Goal: Navigation & Orientation: Find specific page/section

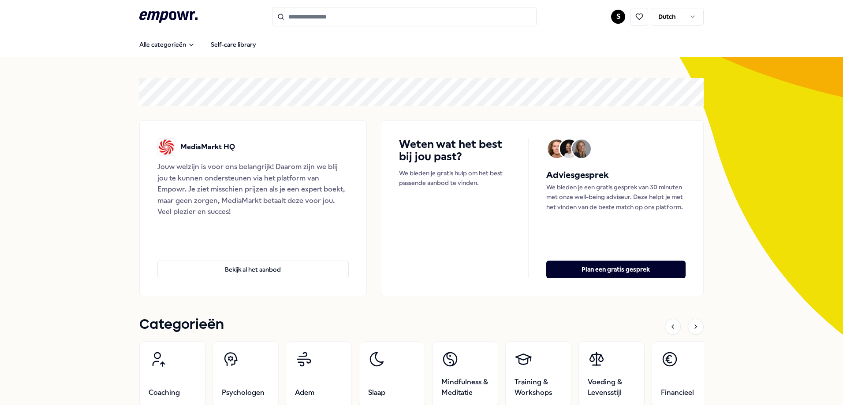
click at [615, 19] on html ".empowr-logo_svg__cls-1{fill:#03032f} S Dutch Alle categorieën Self-care librar…" at bounding box center [421, 202] width 843 height 405
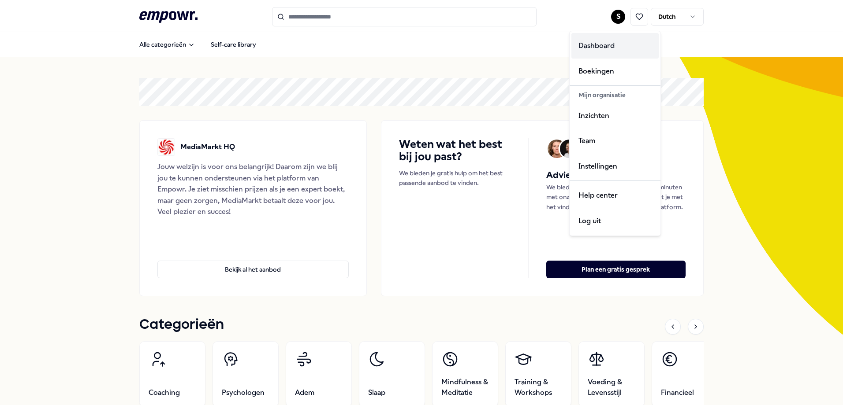
click at [605, 45] on div "Dashboard" at bounding box center [614, 46] width 87 height 26
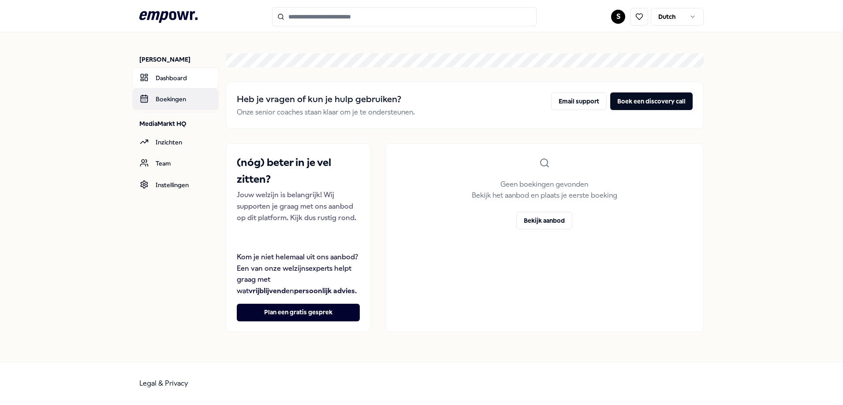
click at [165, 99] on link "Boekingen" at bounding box center [175, 99] width 86 height 21
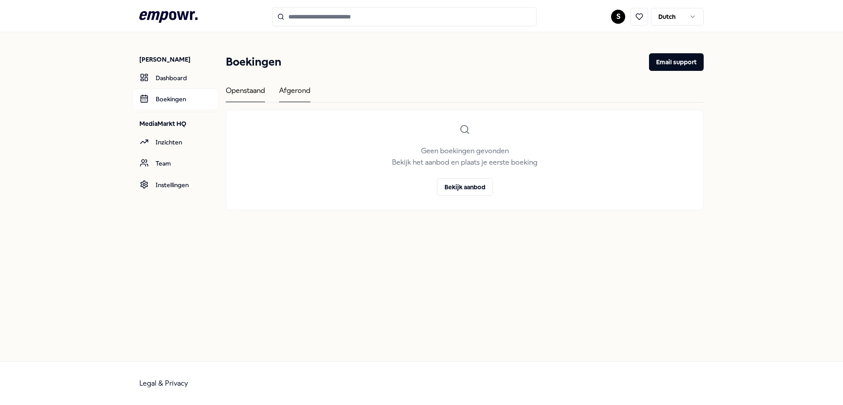
click at [306, 89] on div "Afgerond" at bounding box center [294, 93] width 31 height 17
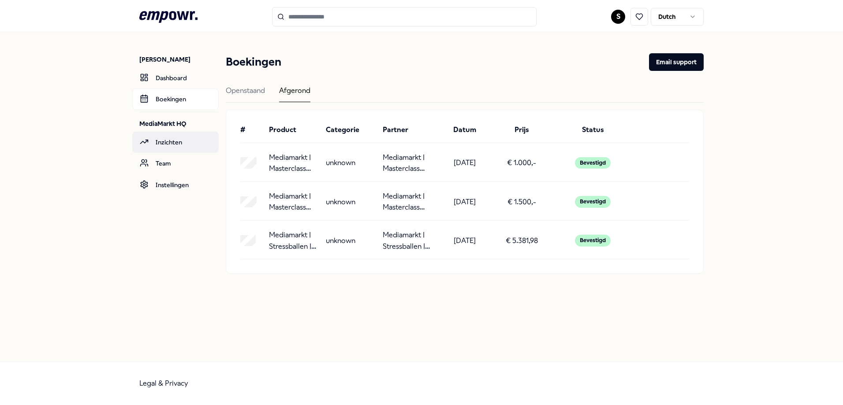
click at [188, 141] on link "Inzichten" at bounding box center [175, 142] width 86 height 21
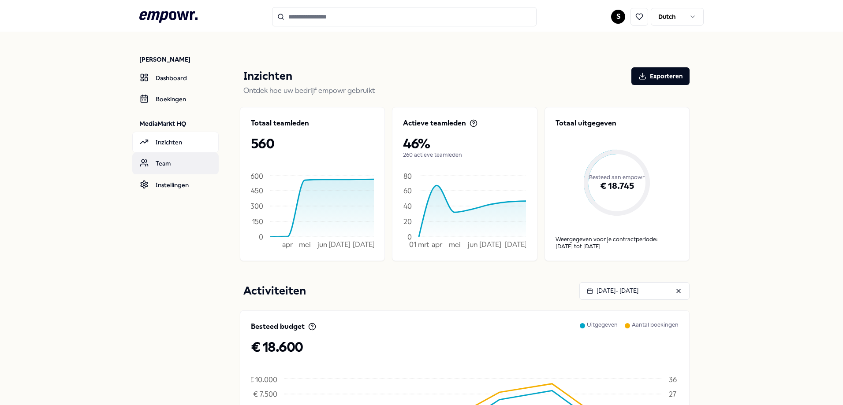
click at [165, 165] on link "Team" at bounding box center [175, 163] width 86 height 21
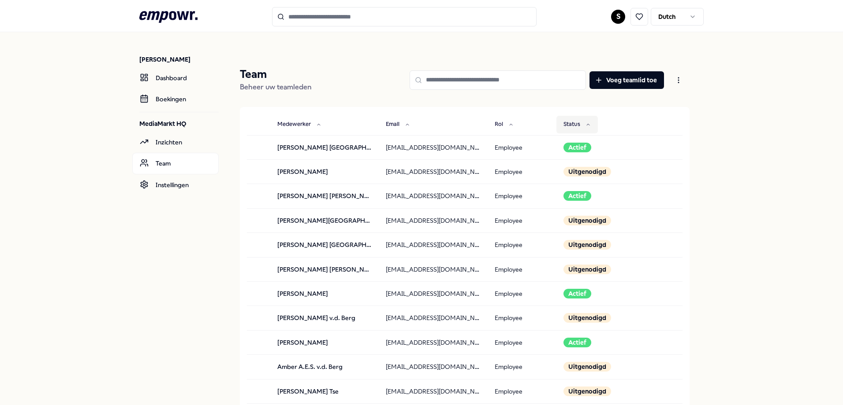
click at [575, 119] on button "Status" at bounding box center [576, 125] width 41 height 18
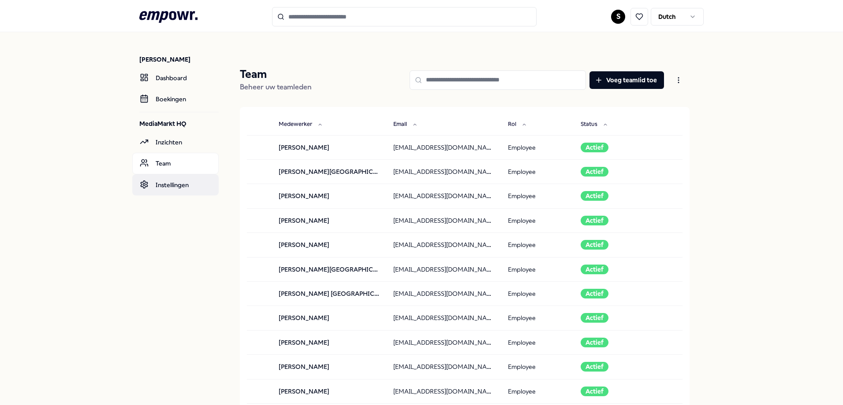
click at [173, 189] on link "Instellingen" at bounding box center [175, 185] width 86 height 21
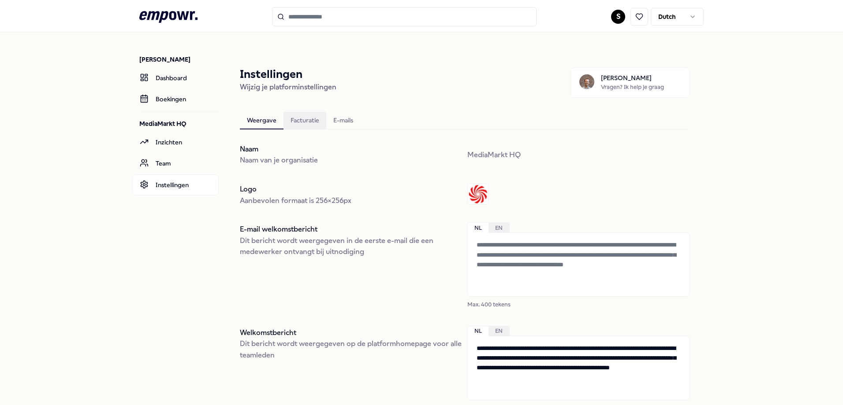
click at [310, 119] on div "Facturatie" at bounding box center [304, 121] width 43 height 18
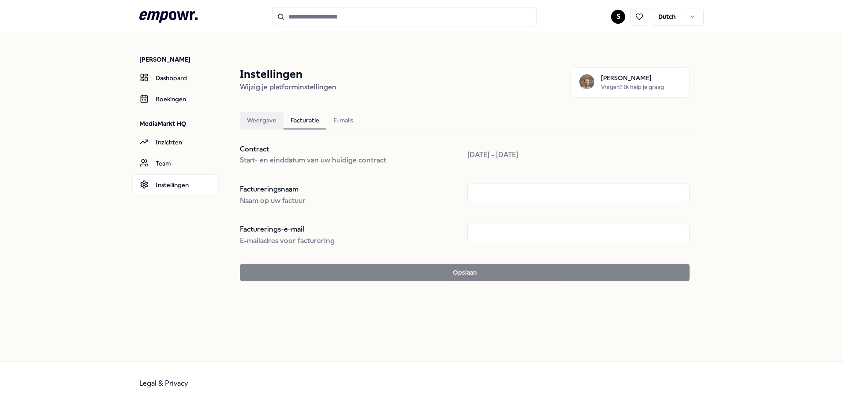
click at [259, 123] on div "Weergave" at bounding box center [262, 121] width 44 height 18
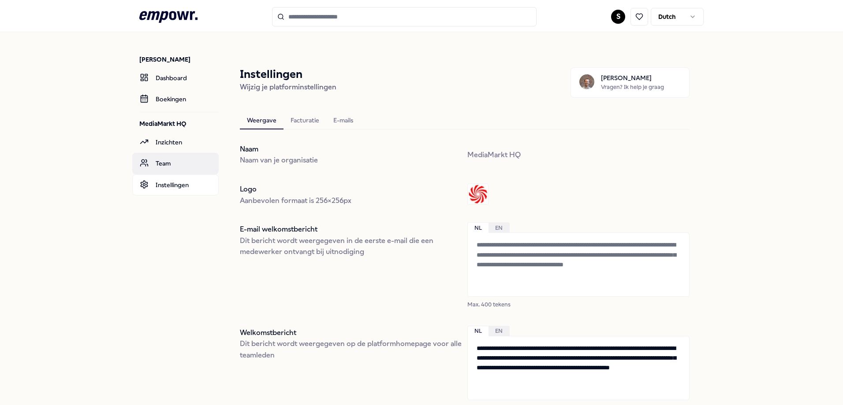
click at [175, 160] on link "Team" at bounding box center [175, 163] width 86 height 21
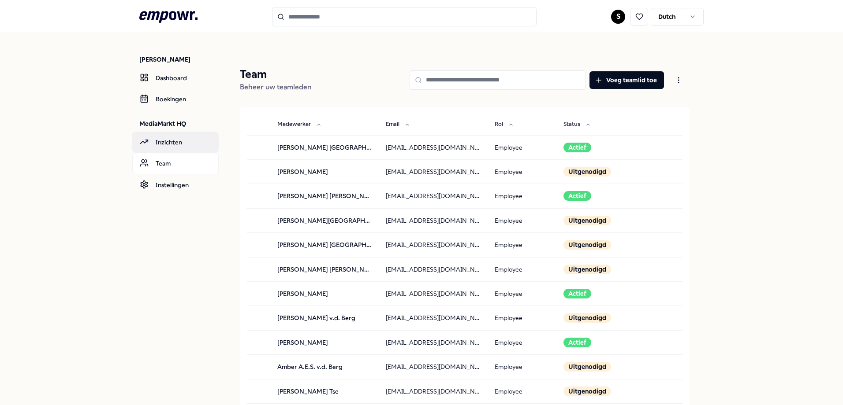
click at [174, 142] on link "Inzichten" at bounding box center [175, 142] width 86 height 21
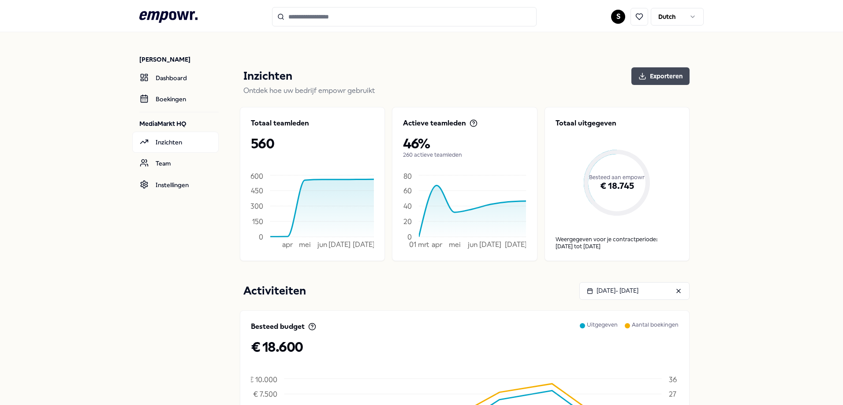
click at [656, 77] on button "Exporteren" at bounding box center [660, 76] width 58 height 18
click at [633, 293] on div "[DATE] - [DATE]" at bounding box center [613, 291] width 52 height 10
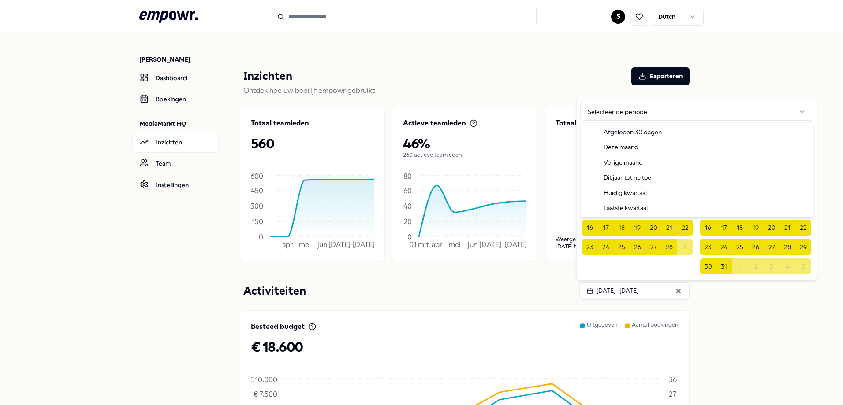
click at [652, 113] on html ".empowr-logo_svg__cls-1{fill:#03032f} S Dutch [PERSON_NAME] Dashboard Boekingen…" at bounding box center [421, 202] width 843 height 405
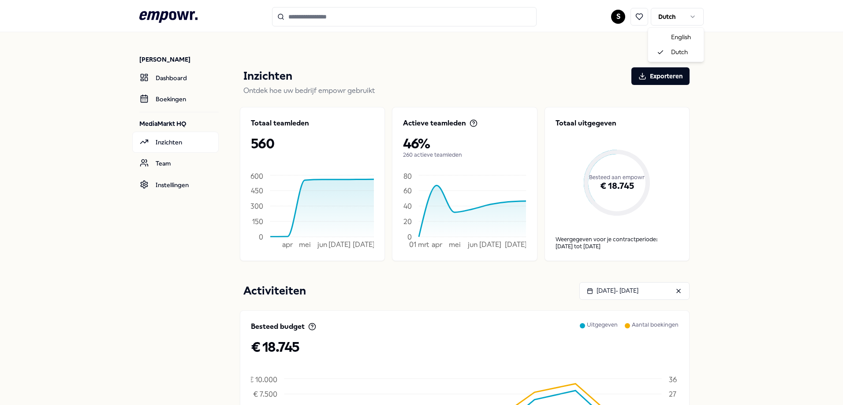
click at [669, 16] on html ".empowr-logo_svg__cls-1{fill:#03032f} S Dutch [PERSON_NAME] Dashboard Boekingen…" at bounding box center [421, 202] width 843 height 405
click at [717, 56] on div "[PERSON_NAME] Dashboard Boekingen MediaMarkt HQ Inzichten Team Instellingen Inz…" at bounding box center [421, 346] width 843 height 629
